Goal: Find specific page/section: Find specific page/section

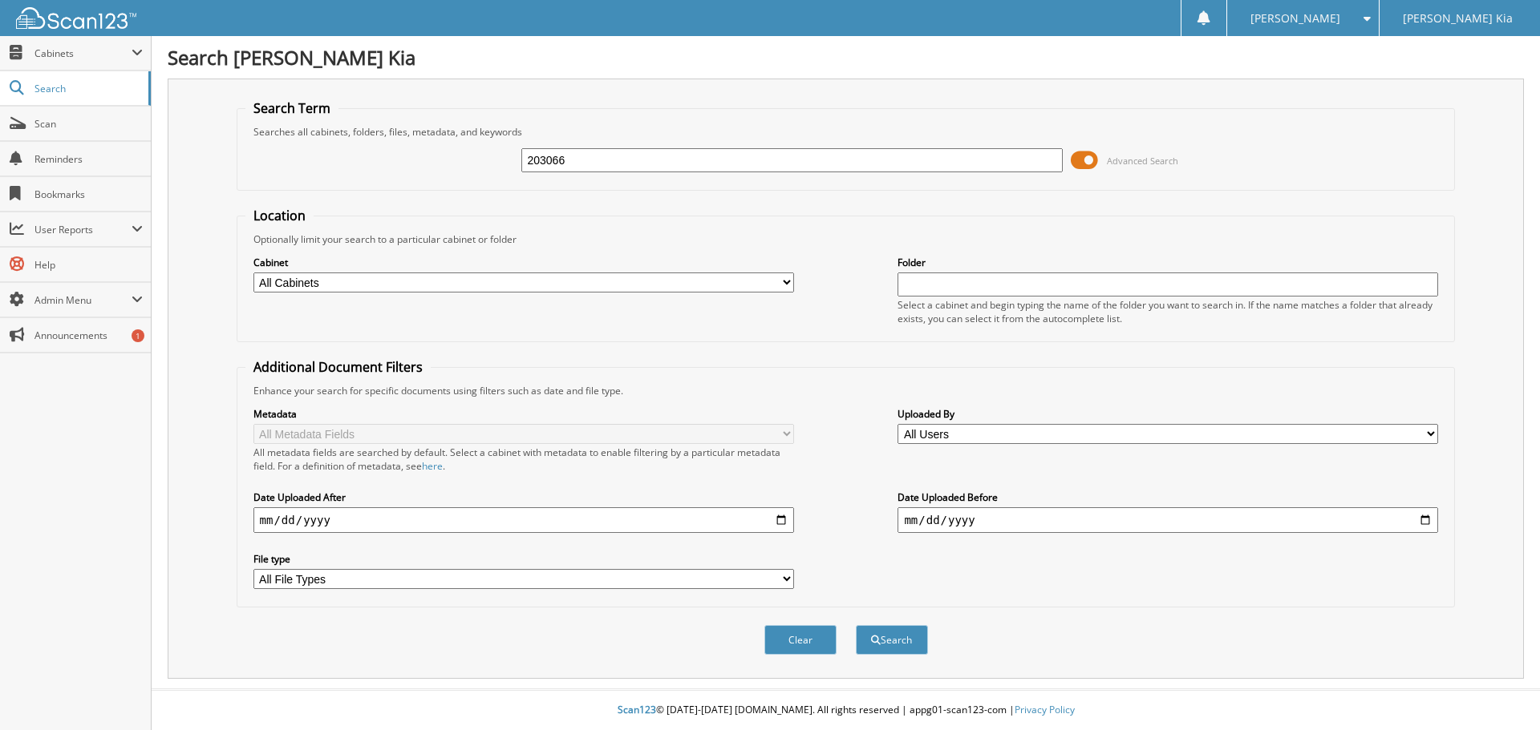
type input "203066"
click at [856, 625] on button "Search" at bounding box center [892, 640] width 72 height 30
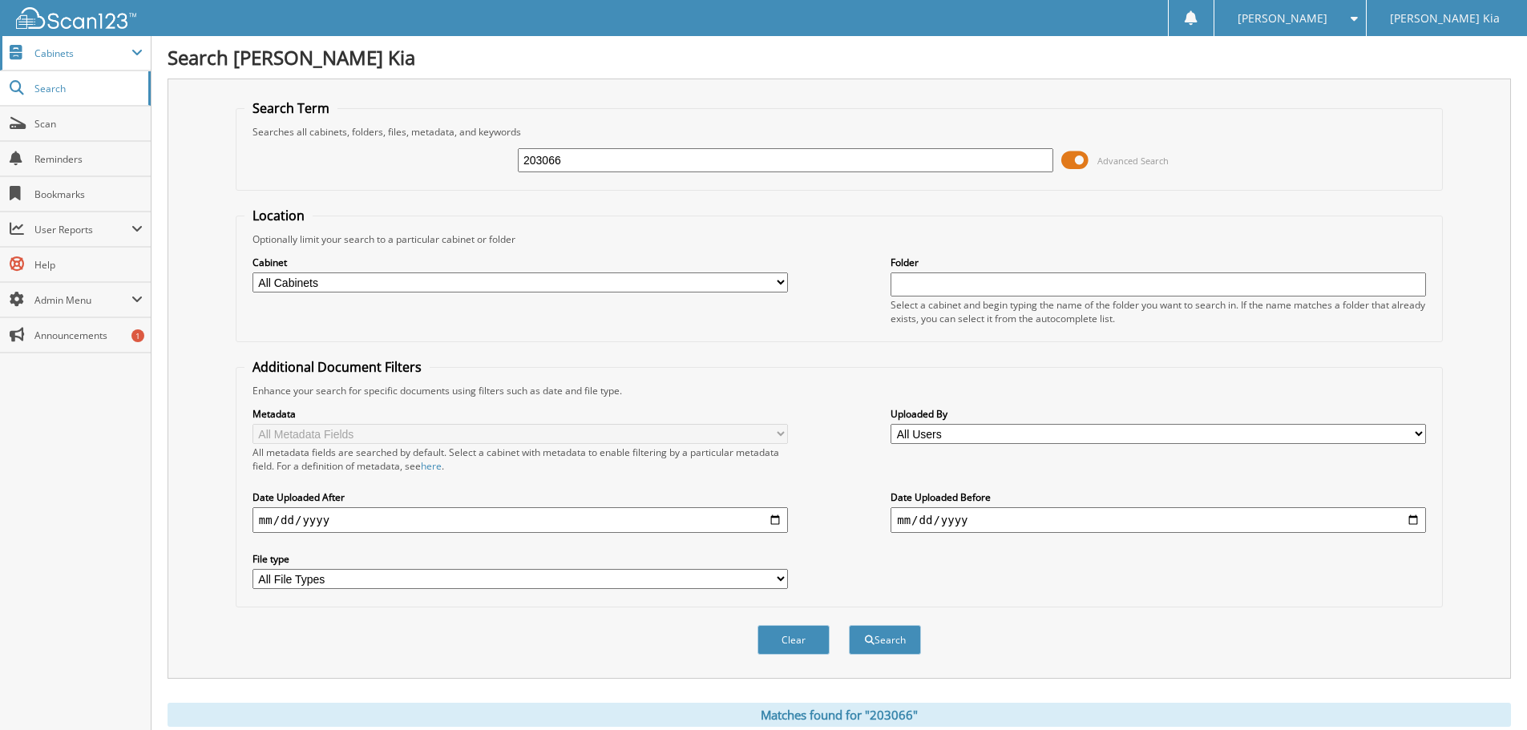
click at [78, 60] on span "Cabinets" at bounding box center [75, 53] width 151 height 34
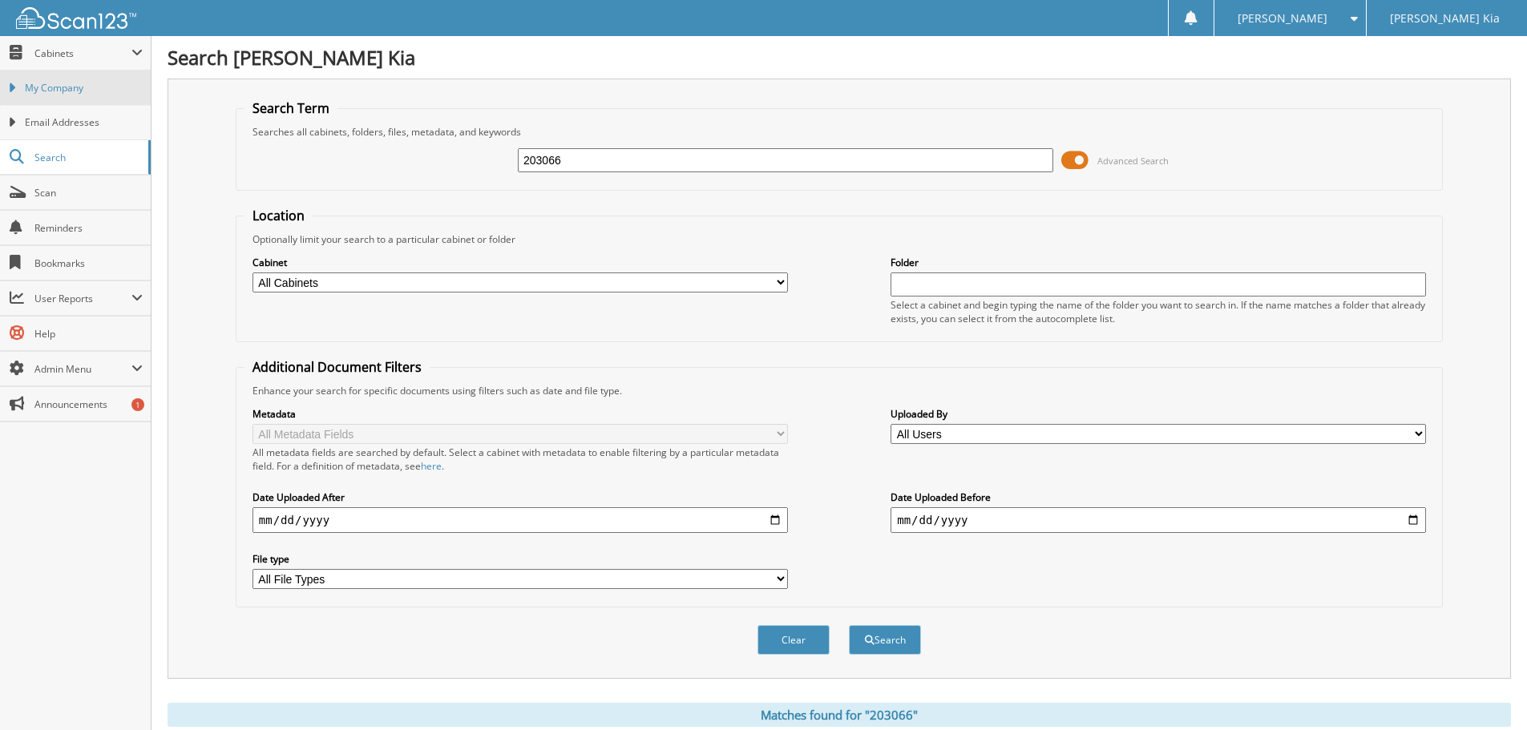
click at [63, 89] on span "My Company" at bounding box center [84, 88] width 118 height 14
